Goal: Navigation & Orientation: Find specific page/section

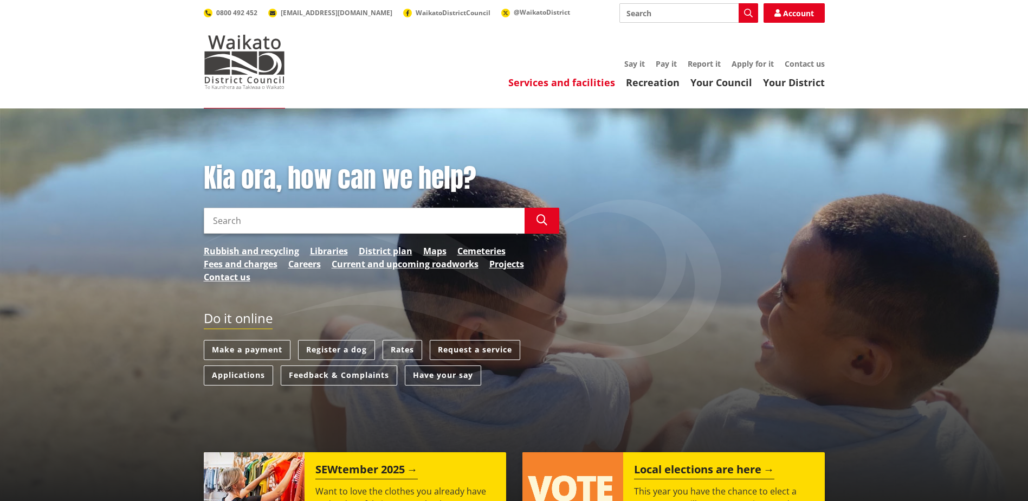
click at [550, 82] on link "Services and facilities" at bounding box center [561, 82] width 107 height 13
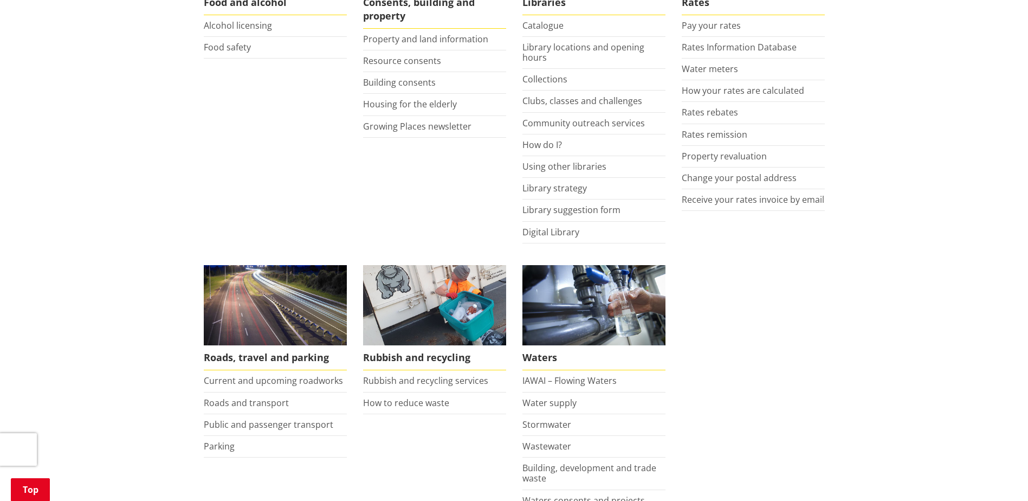
scroll to position [488, 0]
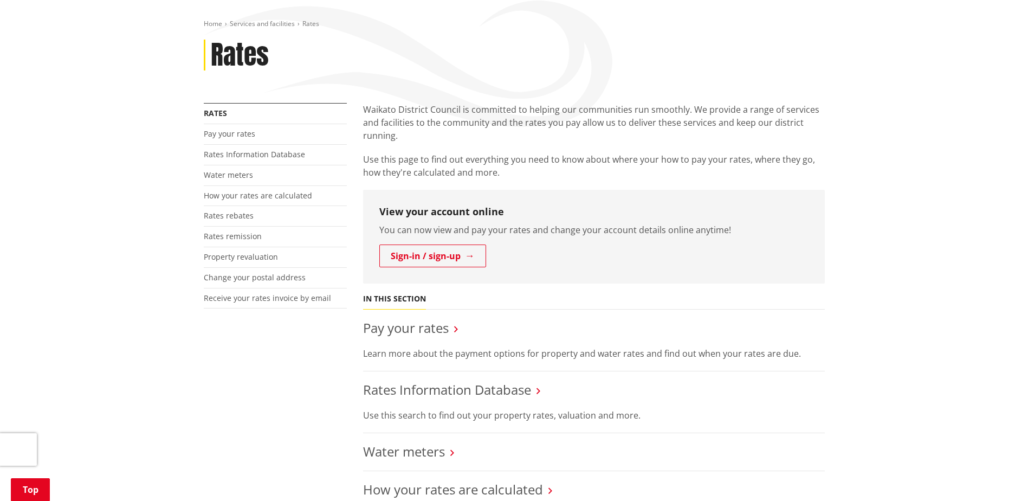
scroll to position [108, 0]
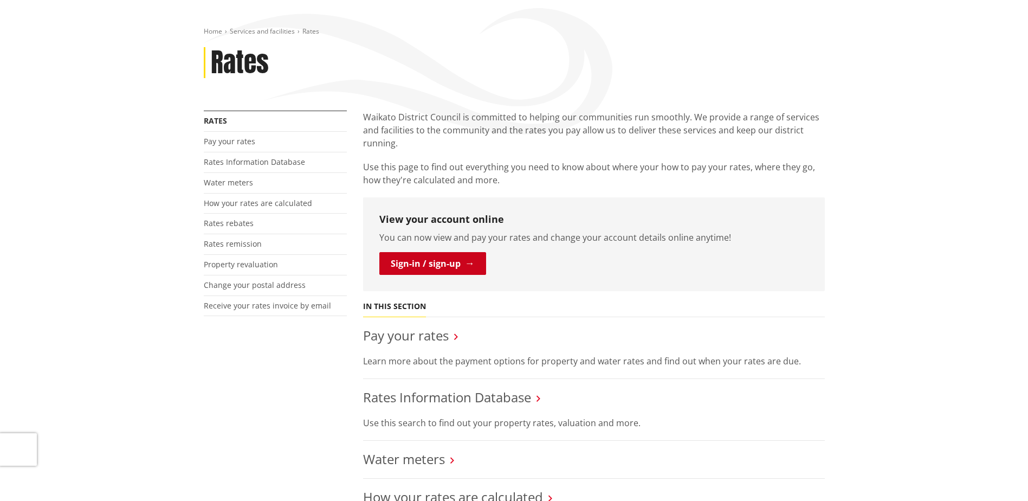
click at [458, 260] on link "Sign-in / sign-up" at bounding box center [432, 263] width 107 height 23
